Goal: Transaction & Acquisition: Purchase product/service

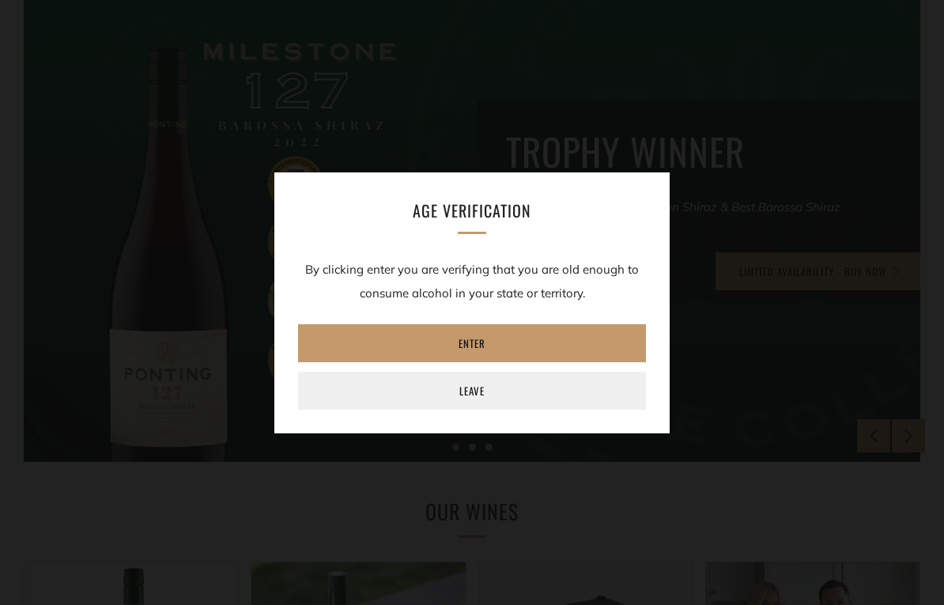
click at [492, 334] on link "Enter" at bounding box center [472, 343] width 348 height 38
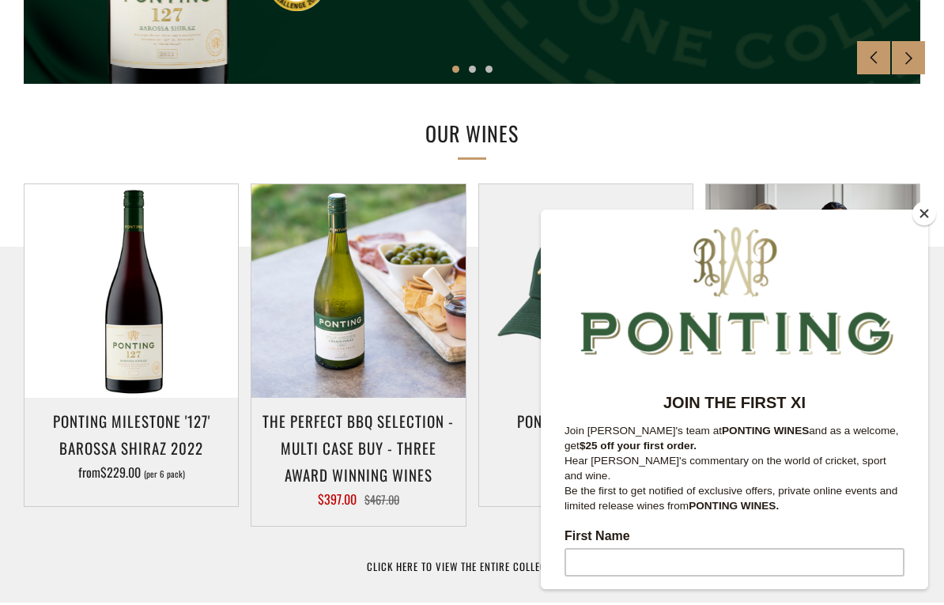
scroll to position [697, 0]
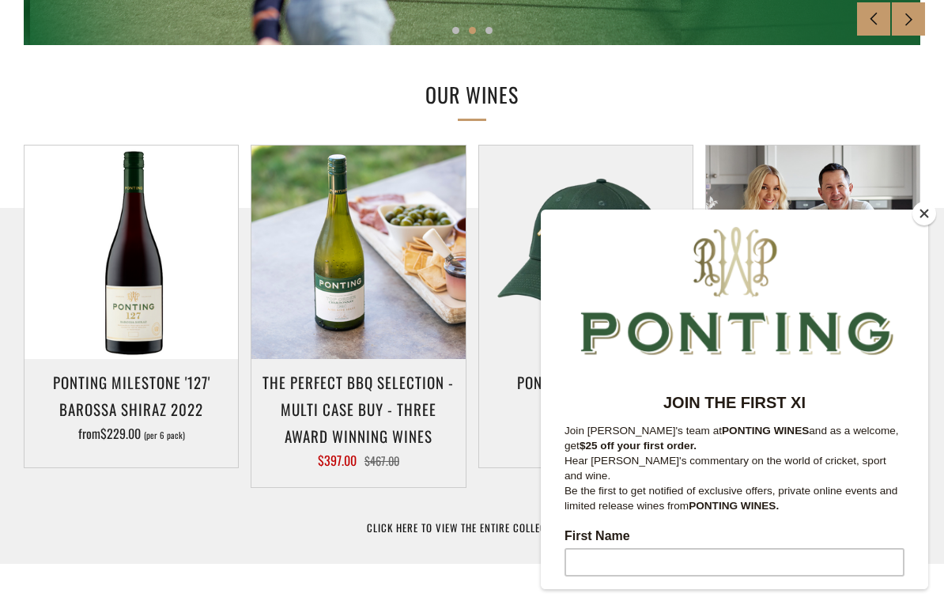
click at [918, 211] on button "Close" at bounding box center [924, 214] width 24 height 24
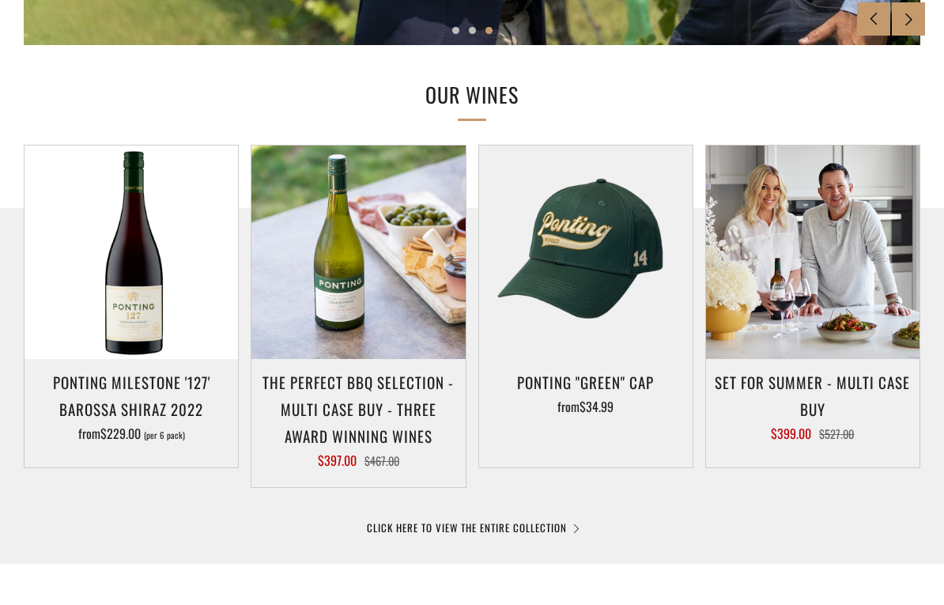
click at [804, 419] on h3 "Set For Summer - Multi Case Buy" at bounding box center [813, 395] width 198 height 54
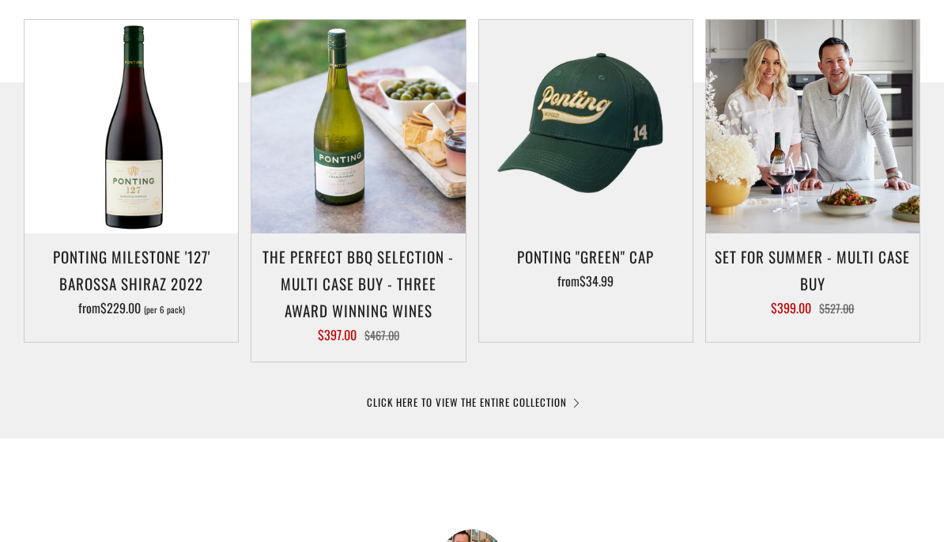
scroll to position [841, 0]
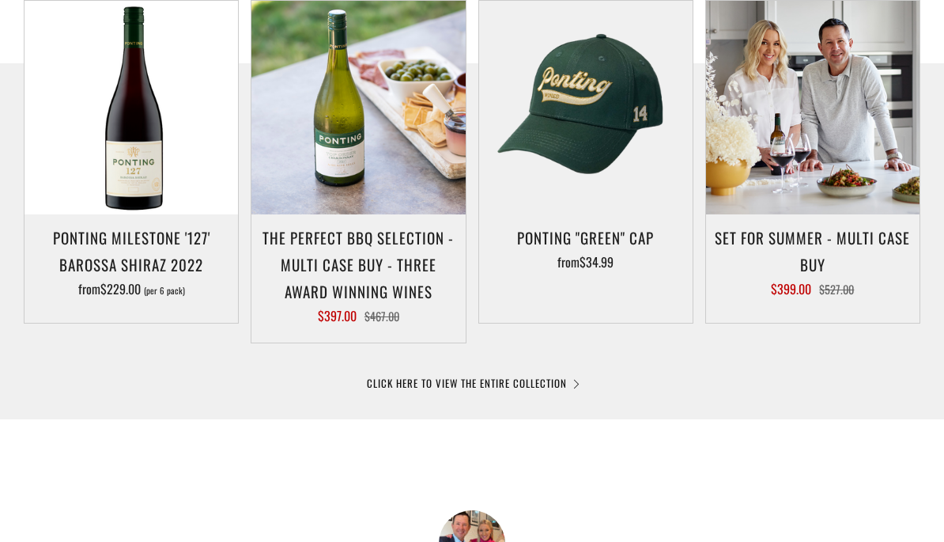
click at [514, 385] on link "CLICK HERE TO VIEW THE ENTIRE COLLECTION" at bounding box center [472, 383] width 210 height 16
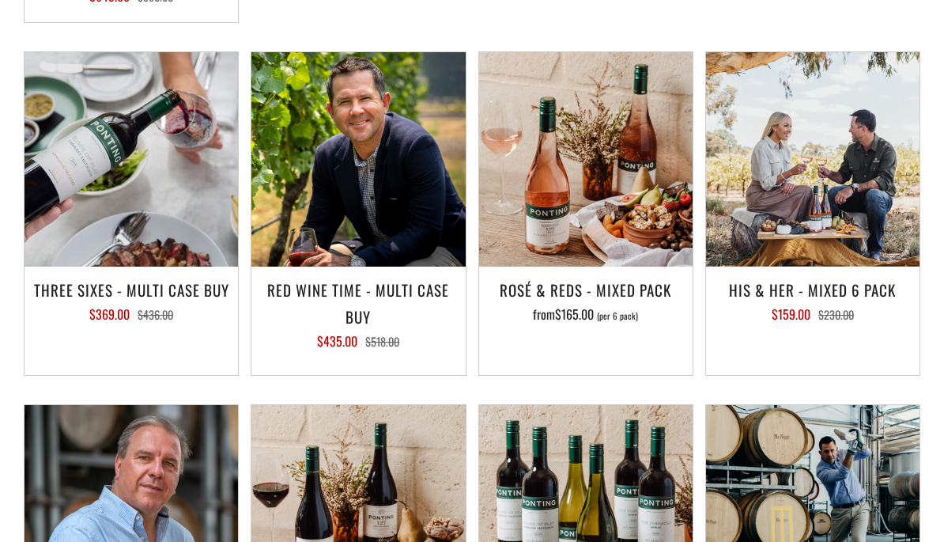
scroll to position [1777, 0]
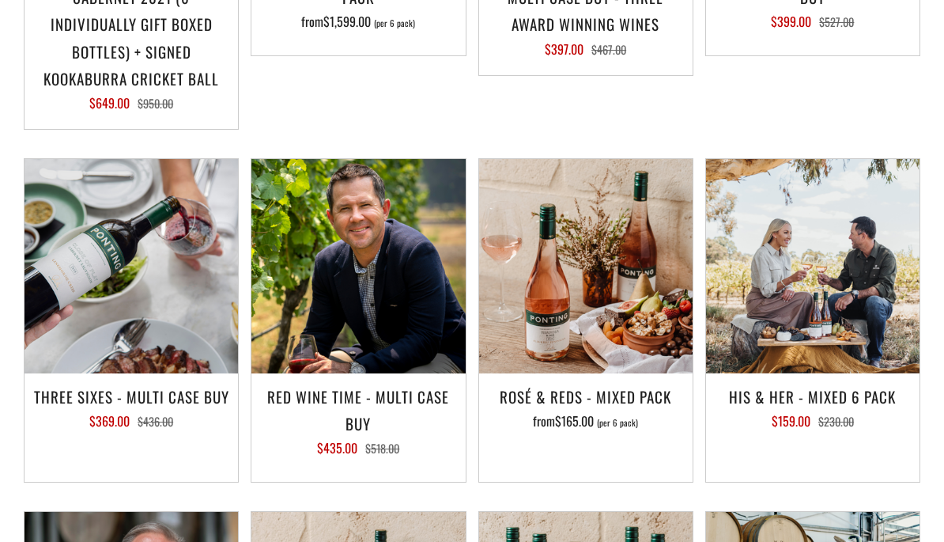
click at [816, 393] on h3 "His & Her - Mixed 6 Pack" at bounding box center [813, 396] width 198 height 27
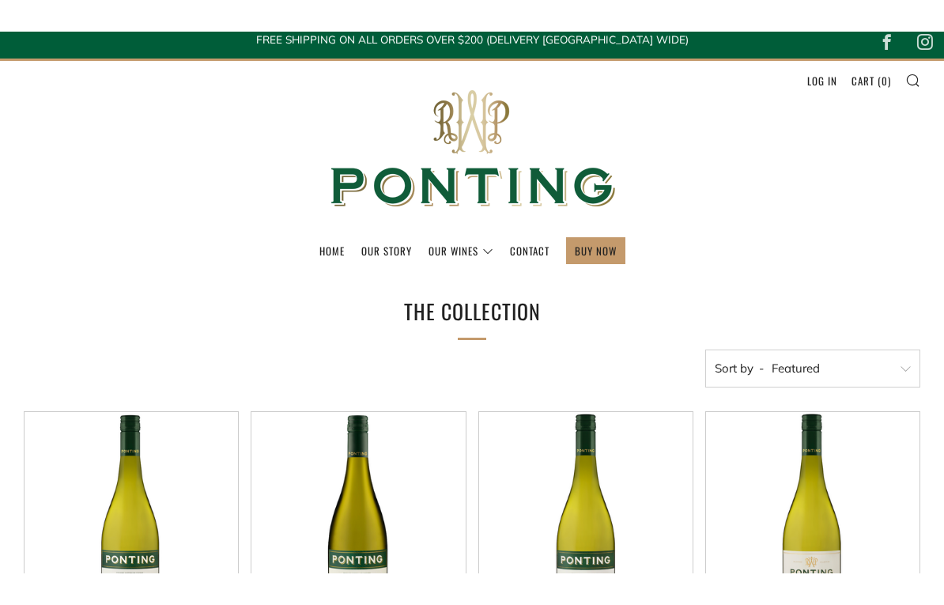
scroll to position [0, 0]
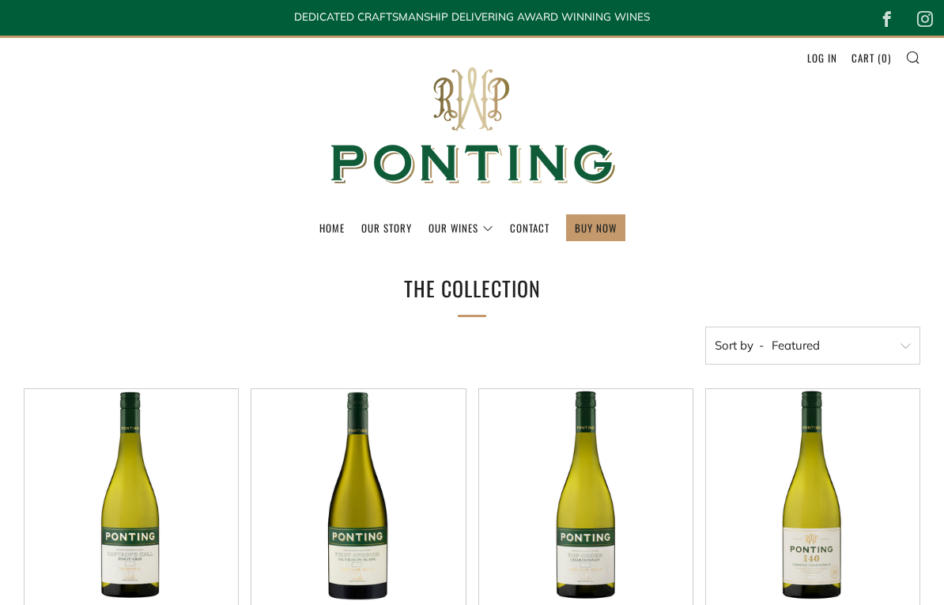
click at [0, 0] on link "The Collection" at bounding box center [0, 0] width 0 height 0
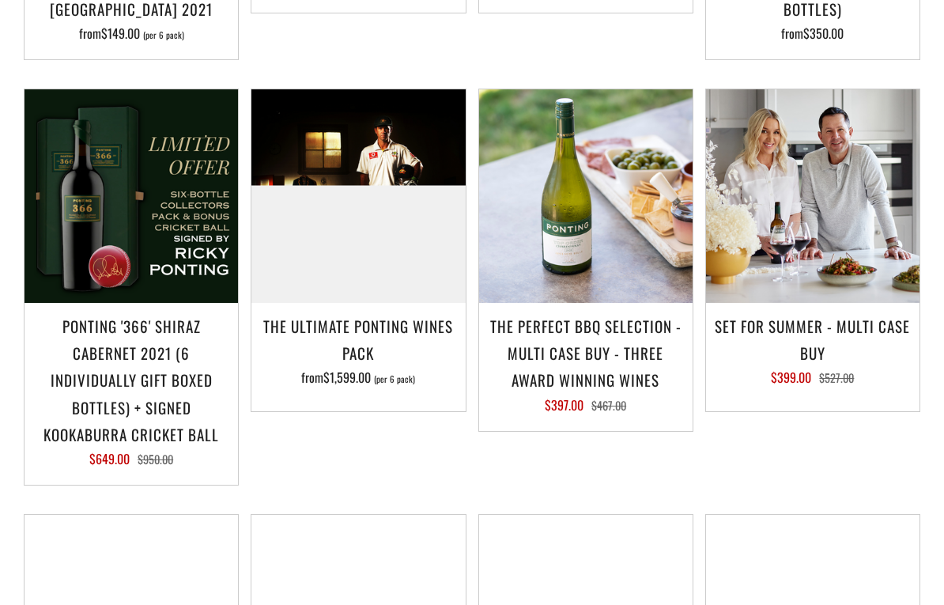
scroll to position [1495, 0]
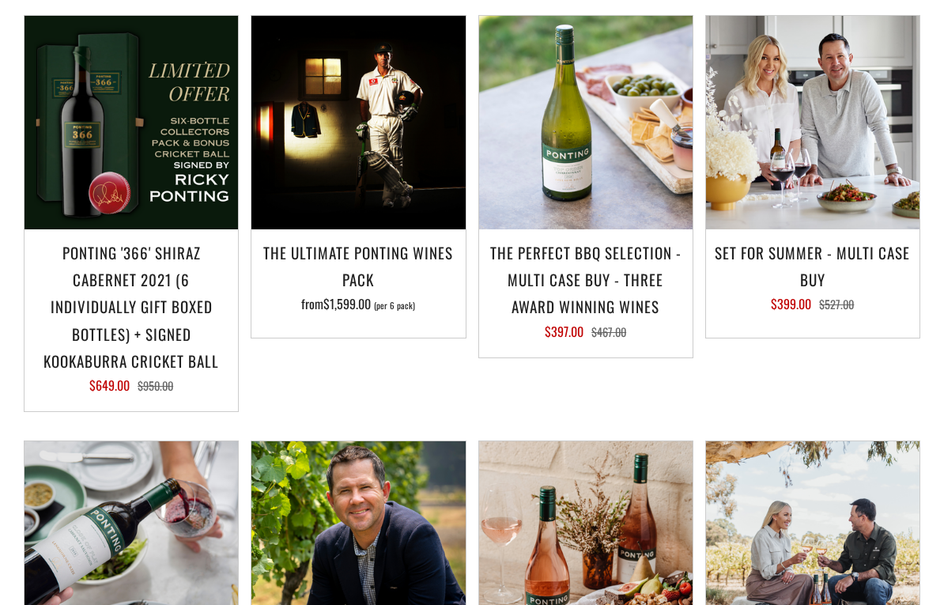
click at [606, 274] on h3 "The perfect BBQ selection - MULTI CASE BUY - Three award winning wines" at bounding box center [586, 279] width 198 height 81
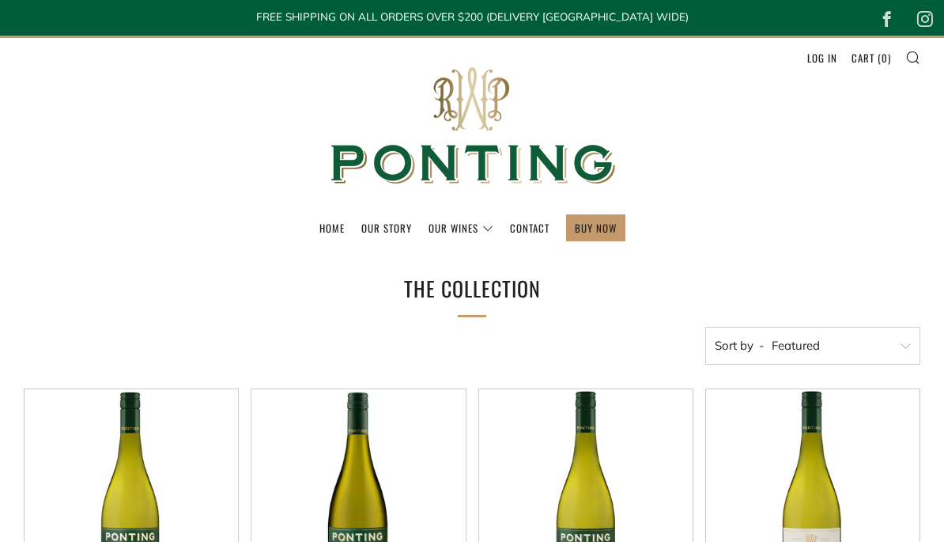
scroll to position [1558, 0]
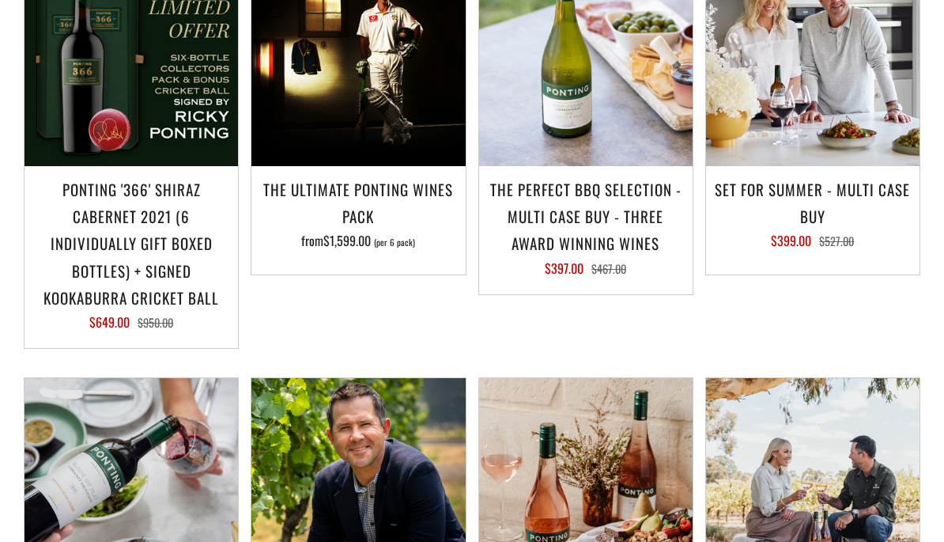
click at [827, 234] on p "$399.00 $527.00" at bounding box center [813, 240] width 198 height 13
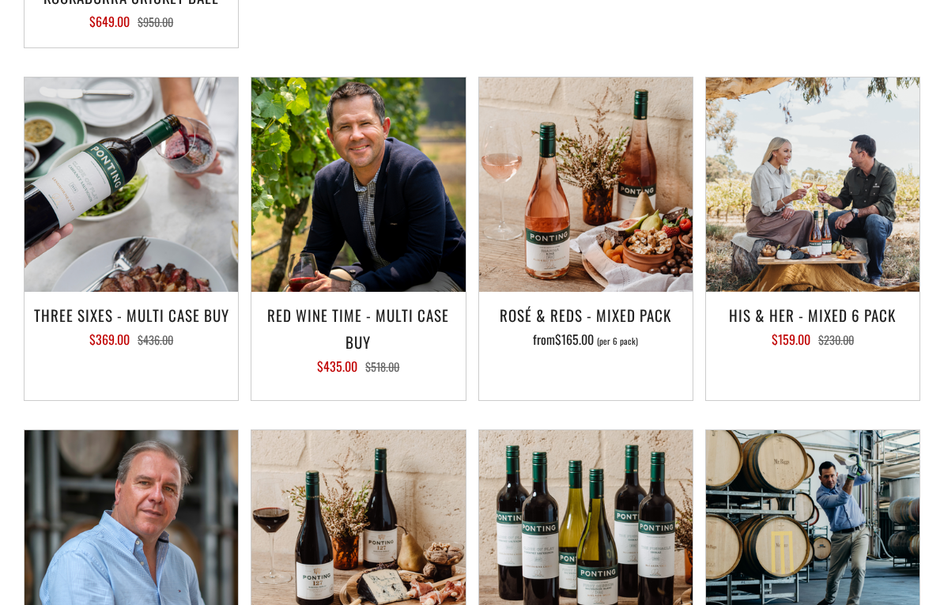
scroll to position [1859, 0]
click at [134, 315] on h3 "Three Sixes - Multi Case Buy" at bounding box center [131, 314] width 198 height 27
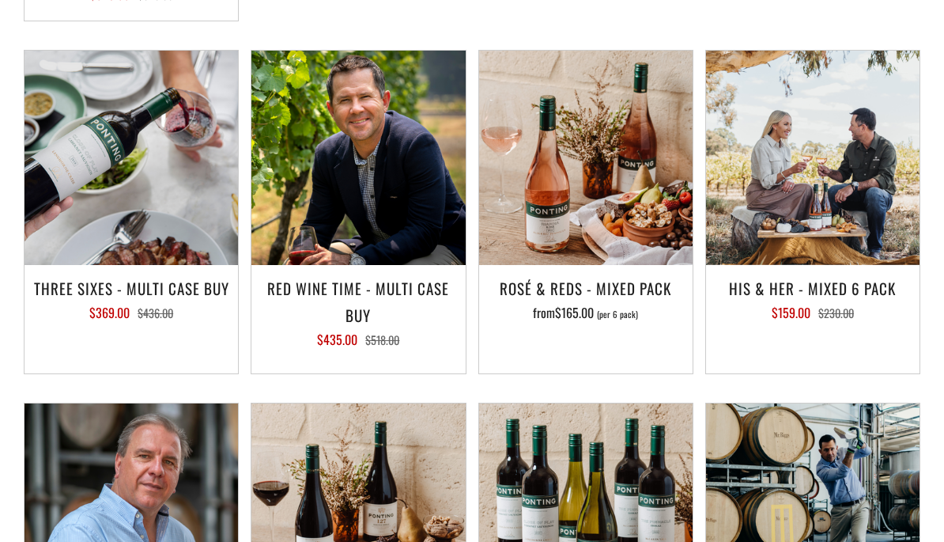
scroll to position [1882, 0]
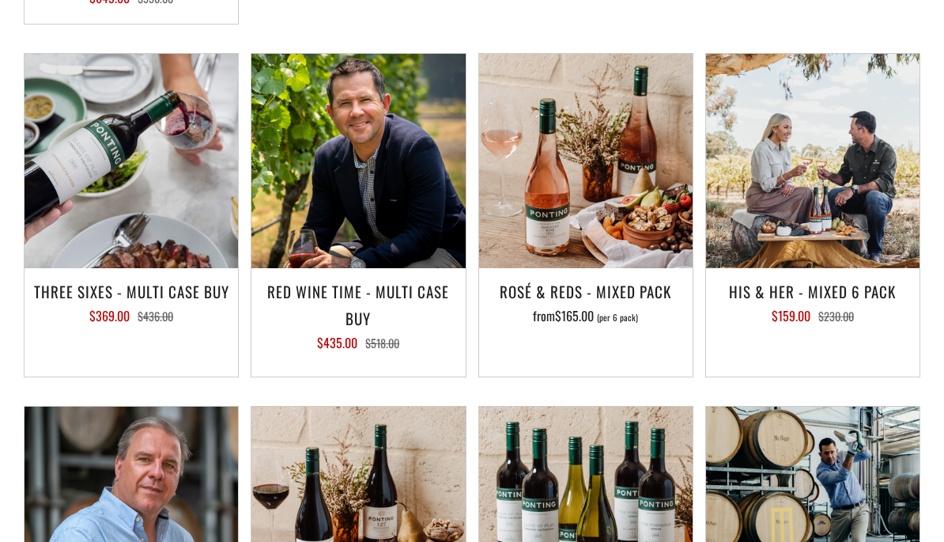
click at [825, 263] on img at bounding box center [812, 160] width 213 height 213
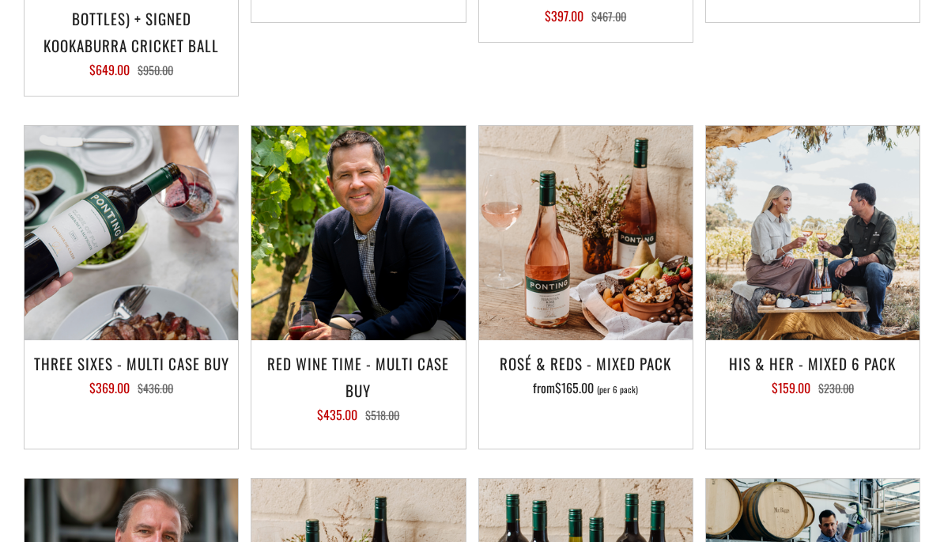
scroll to position [1796, 0]
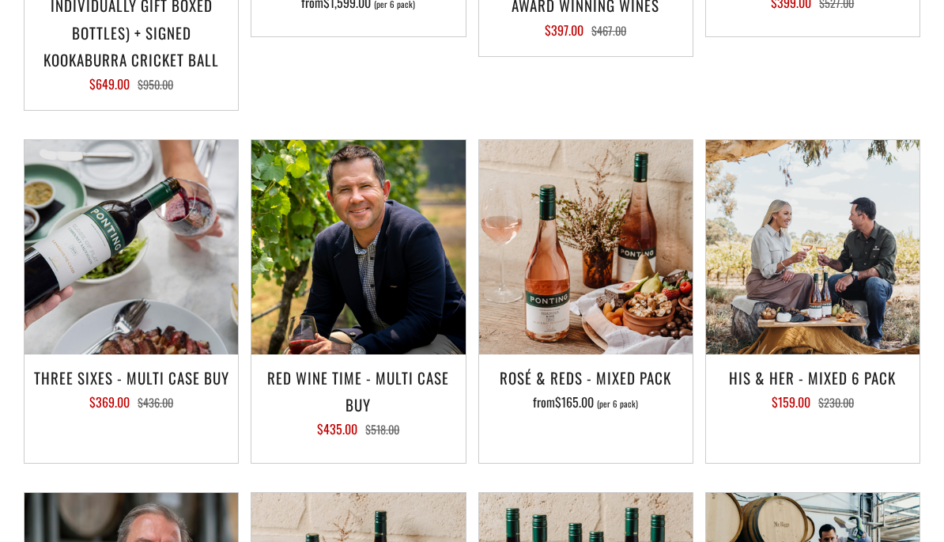
click at [349, 383] on h3 "Red Wine Time - Multi Case Buy" at bounding box center [358, 391] width 198 height 54
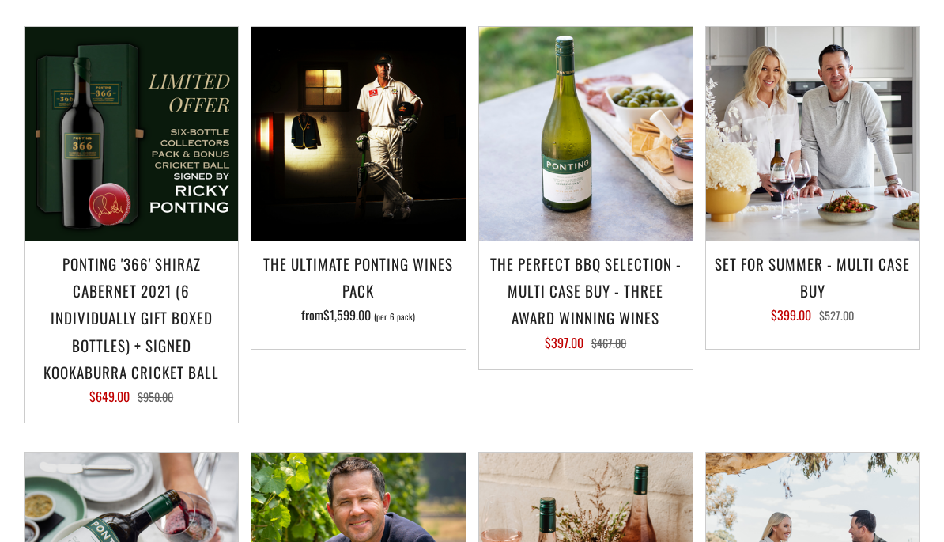
scroll to position [1483, 0]
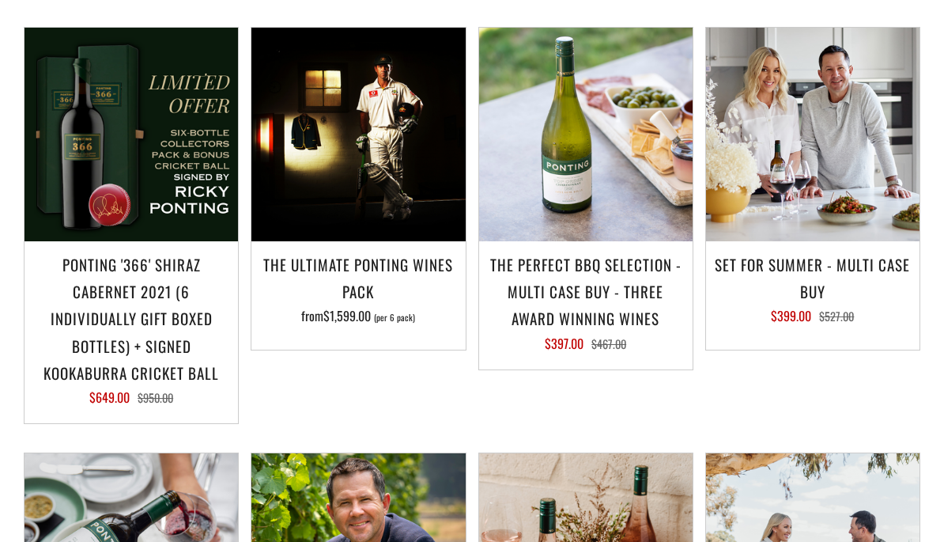
click at [801, 274] on h3 "Set For Summer - Multi Case Buy" at bounding box center [813, 278] width 198 height 54
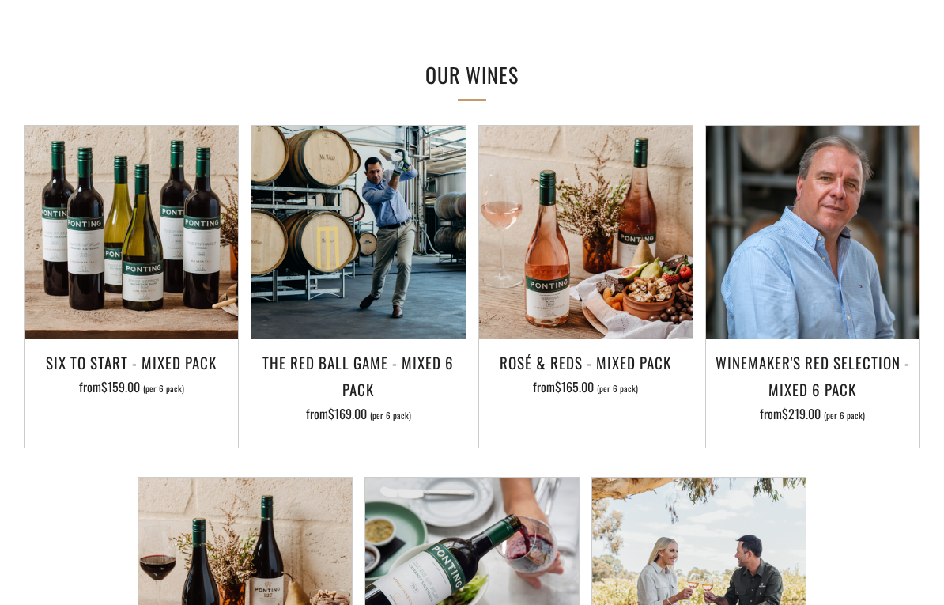
scroll to position [949, 0]
click at [590, 376] on div "Rosé & Reds - Mixed Pack from $165.00 (per 6 pack)" at bounding box center [585, 388] width 213 height 79
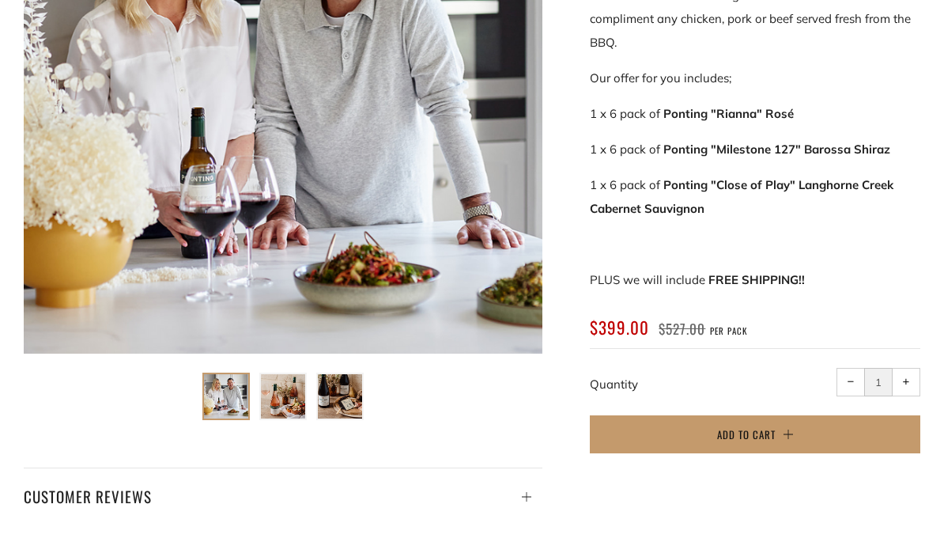
scroll to position [422, 0]
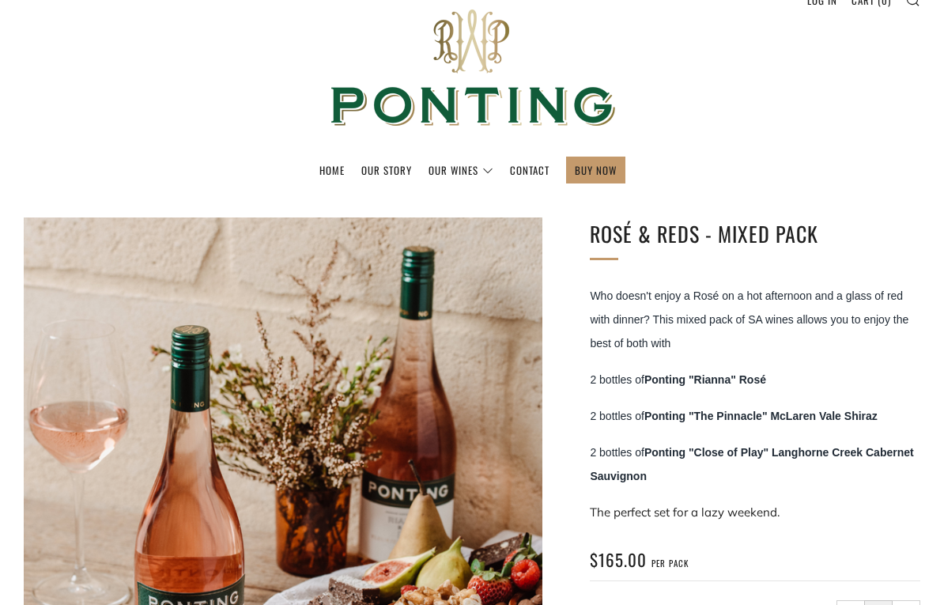
scroll to position [90, 0]
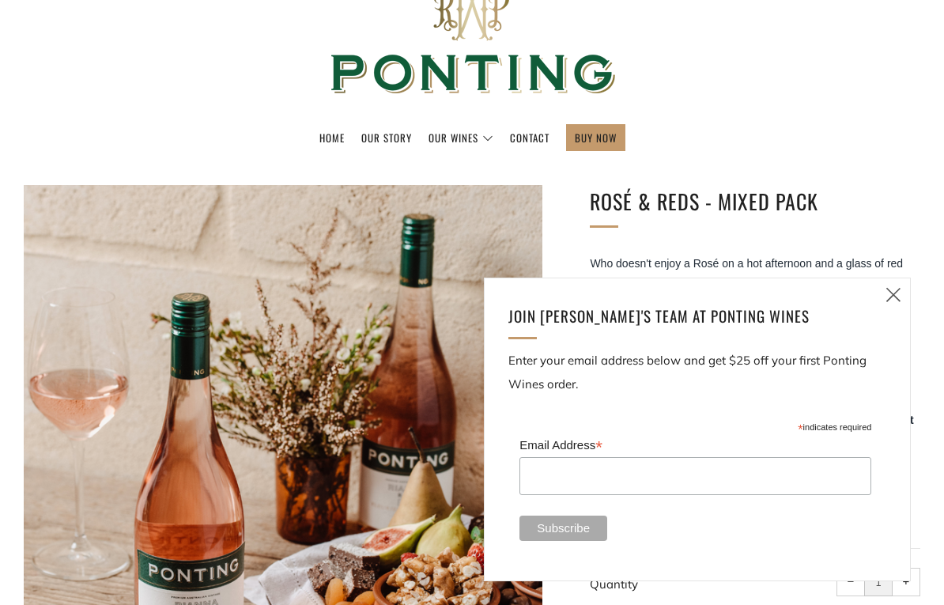
click at [903, 289] on link "Close (esc)" at bounding box center [893, 294] width 33 height 33
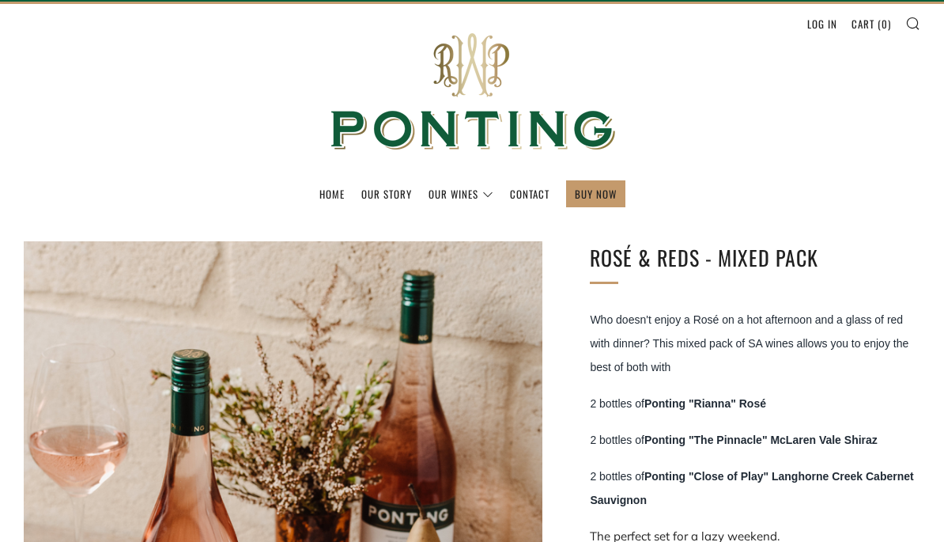
scroll to position [0, 0]
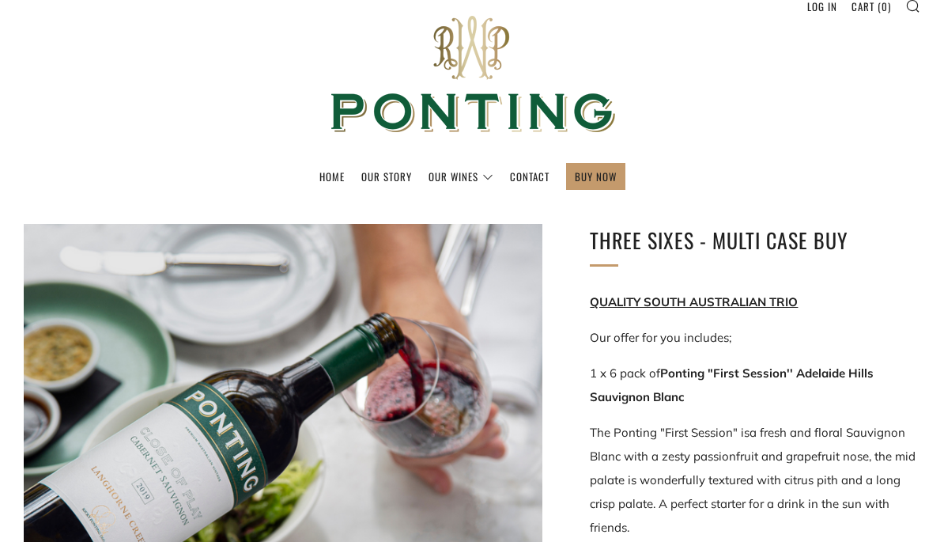
scroll to position [50, 0]
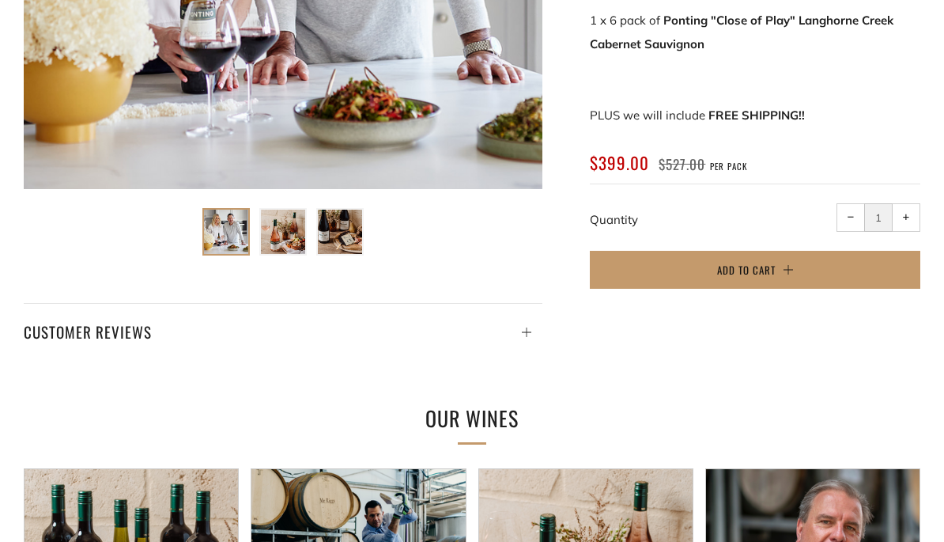
scroll to position [568, 0]
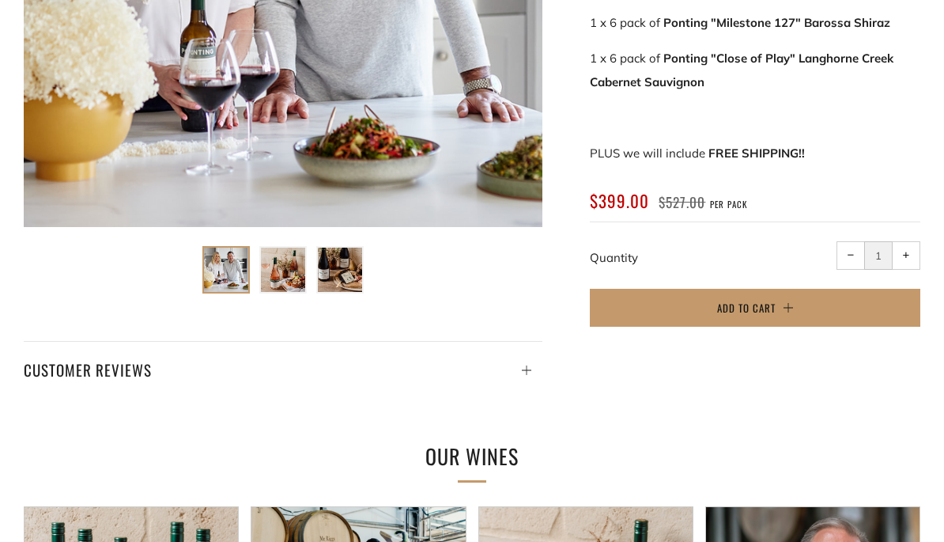
click at [770, 310] on span "Add to Cart" at bounding box center [746, 308] width 59 height 16
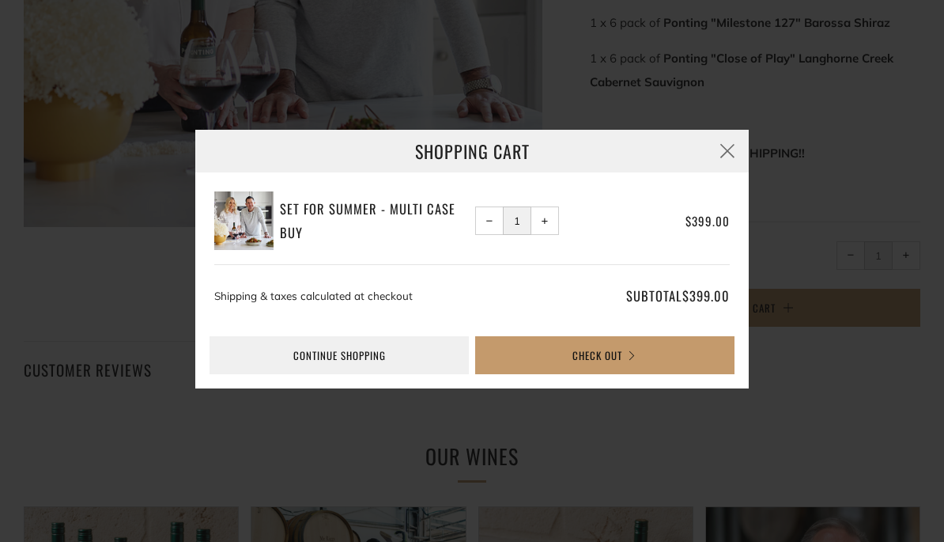
click at [606, 350] on button "Check Out" at bounding box center [604, 355] width 259 height 38
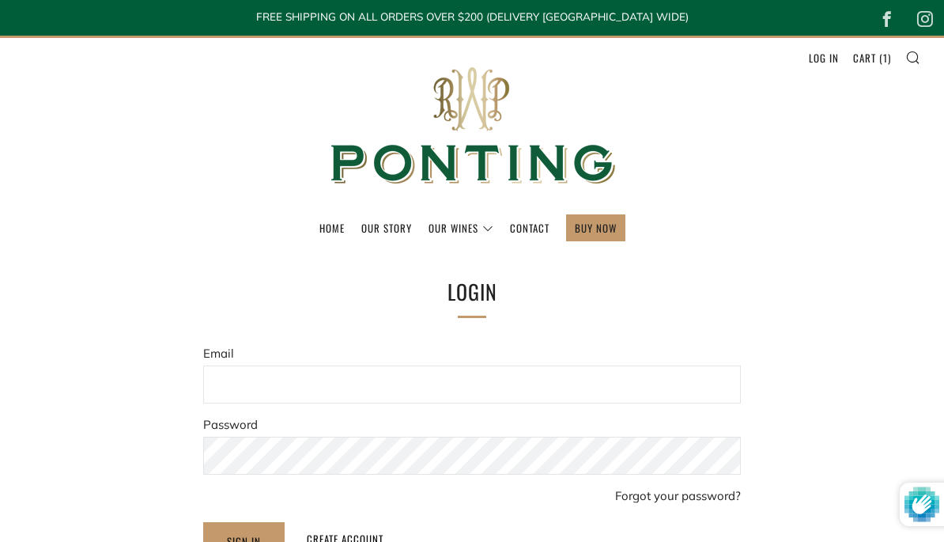
click at [379, 379] on input "Email" at bounding box center [472, 384] width 538 height 38
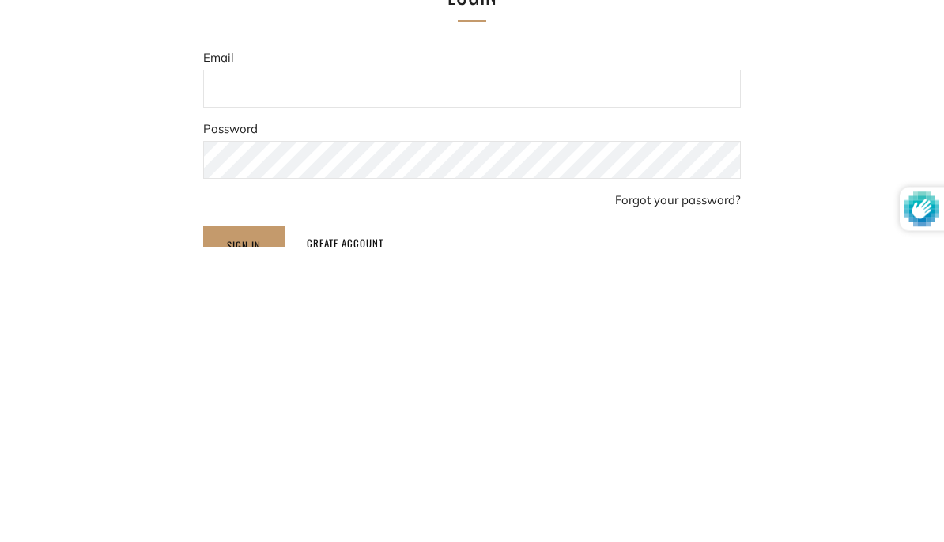
type input "dazoldman@gmail.com"
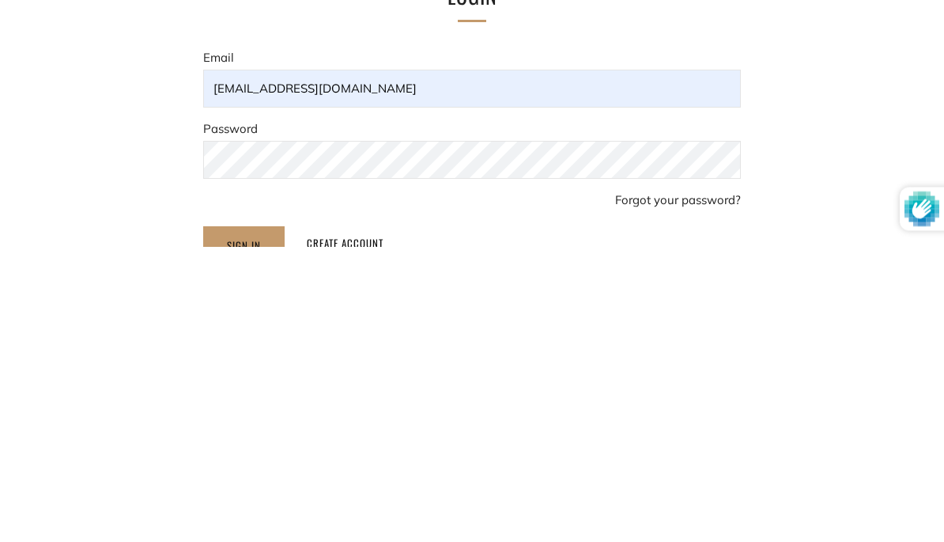
scroll to position [296, 0]
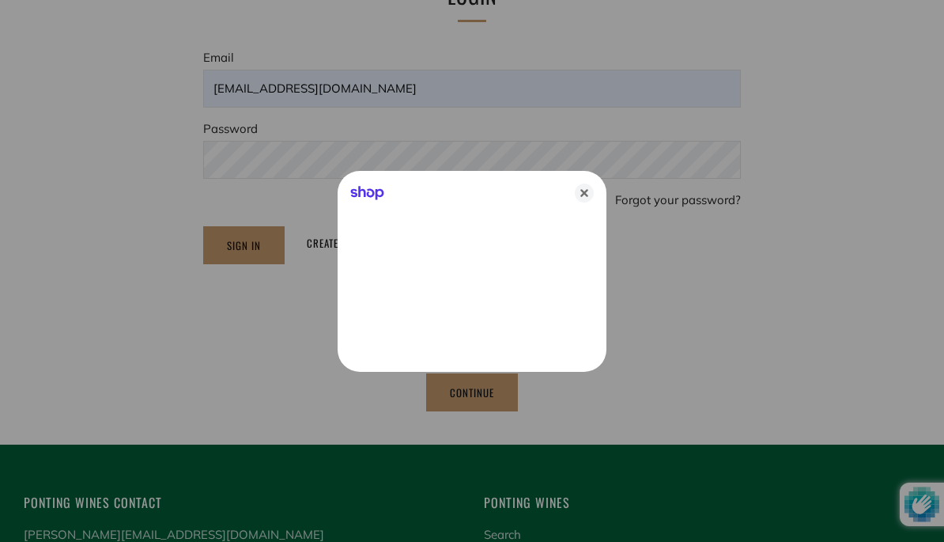
click at [586, 191] on icon "Close" at bounding box center [584, 192] width 19 height 19
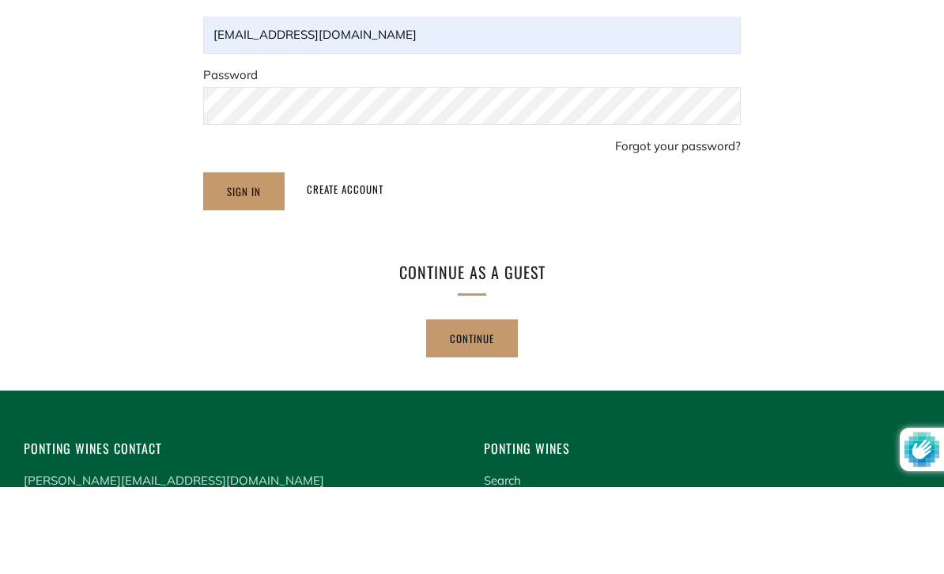
scroll to position [366, 0]
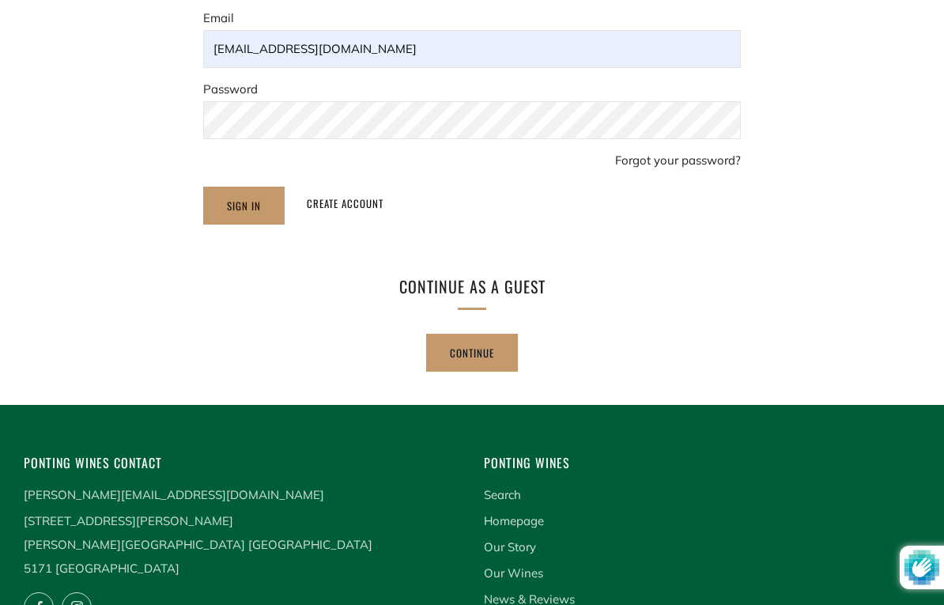
click at [249, 198] on input "Sign In" at bounding box center [243, 206] width 81 height 38
